Goal: Navigation & Orientation: Find specific page/section

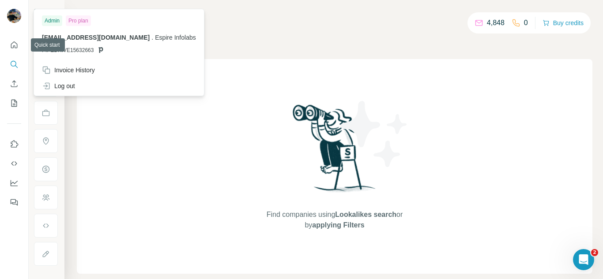
click at [14, 25] on div at bounding box center [16, 17] width 26 height 29
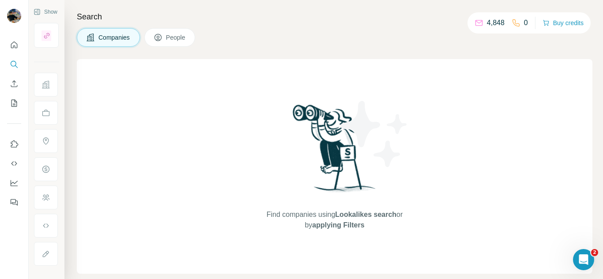
click at [15, 15] on img at bounding box center [14, 16] width 14 height 14
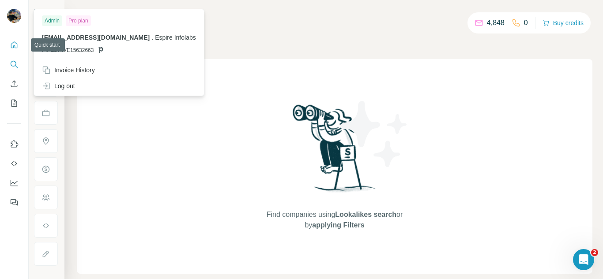
click at [14, 42] on icon "Quick start" at bounding box center [14, 44] width 7 height 7
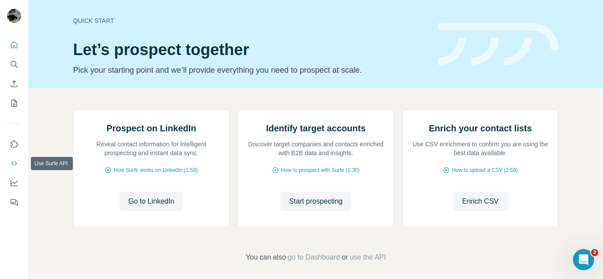
click at [11, 167] on icon "Use Surfe API" at bounding box center [14, 163] width 9 height 9
click at [12, 179] on icon "Dashboard" at bounding box center [14, 183] width 9 height 9
